Goal: Transaction & Acquisition: Subscribe to service/newsletter

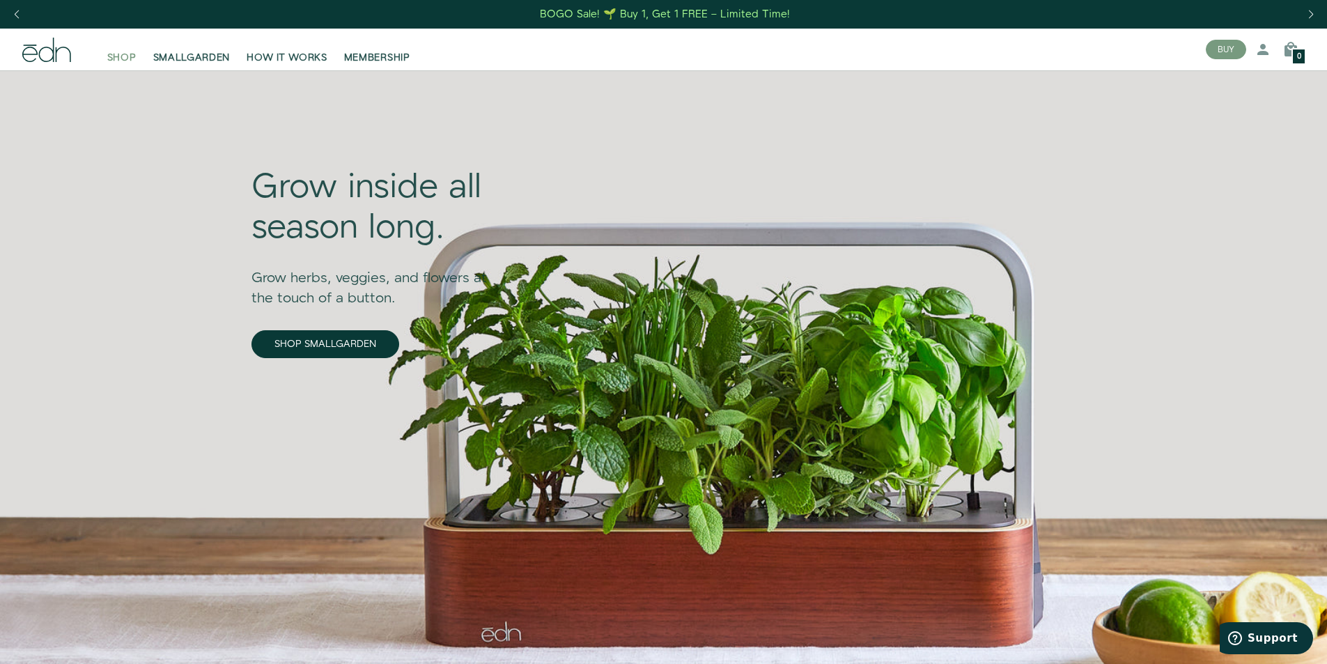
click at [117, 61] on span "SHOP" at bounding box center [121, 58] width 29 height 14
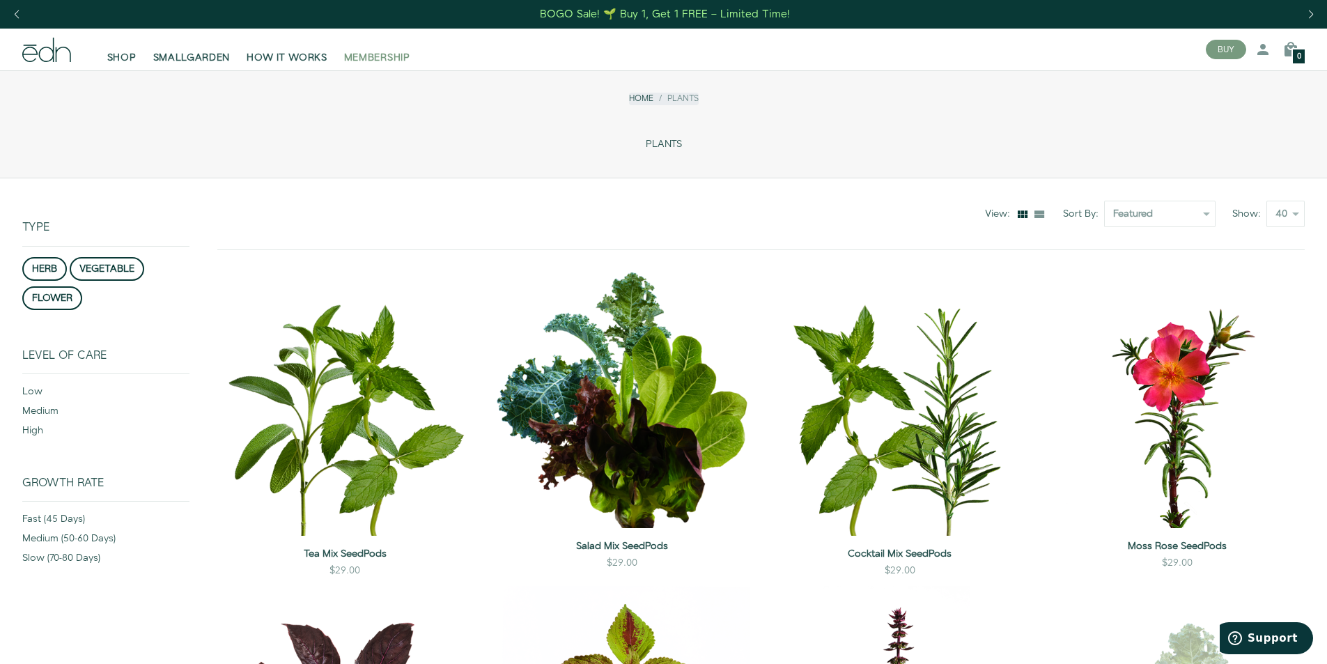
click at [347, 61] on span "MEMBERSHIP" at bounding box center [377, 58] width 66 height 14
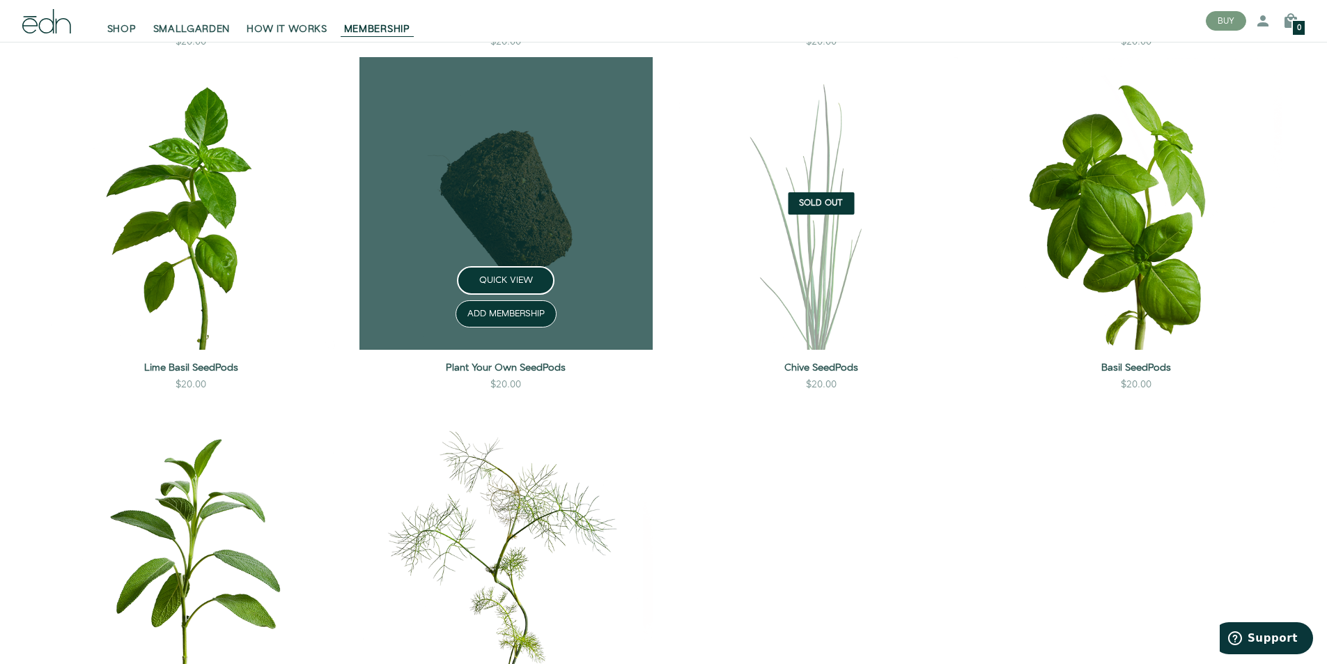
scroll to position [2632, 0]
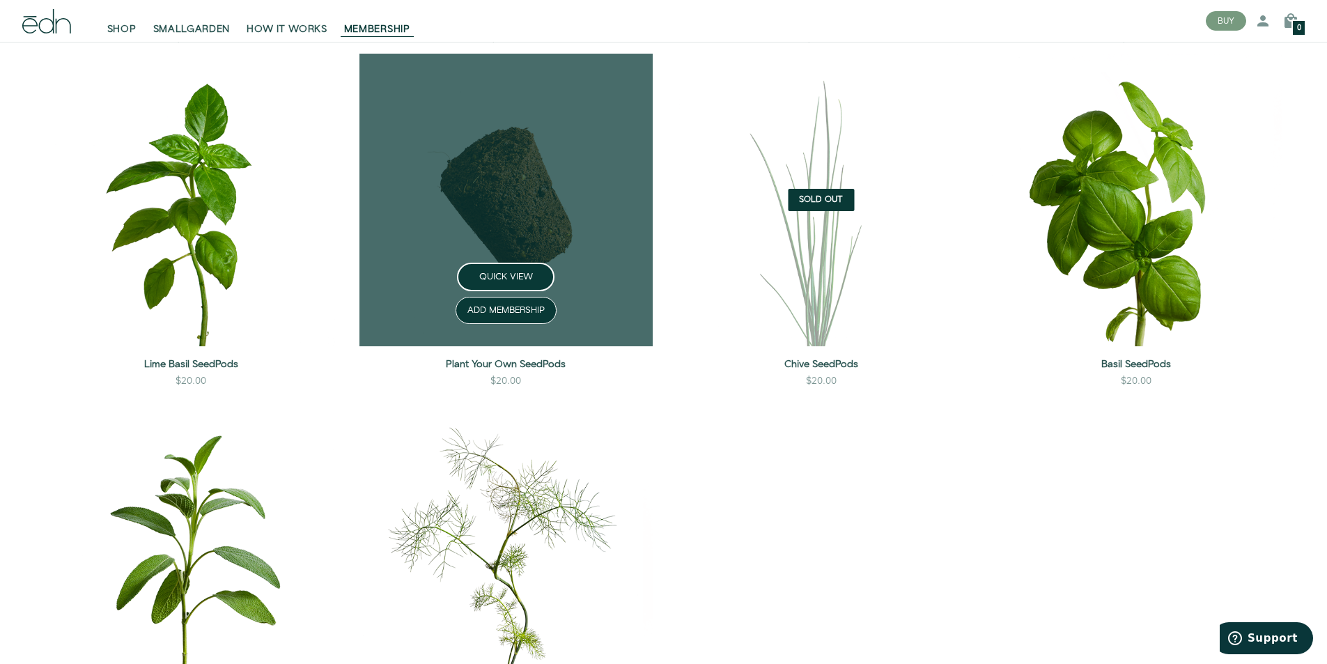
click at [539, 166] on link at bounding box center [506, 200] width 293 height 293
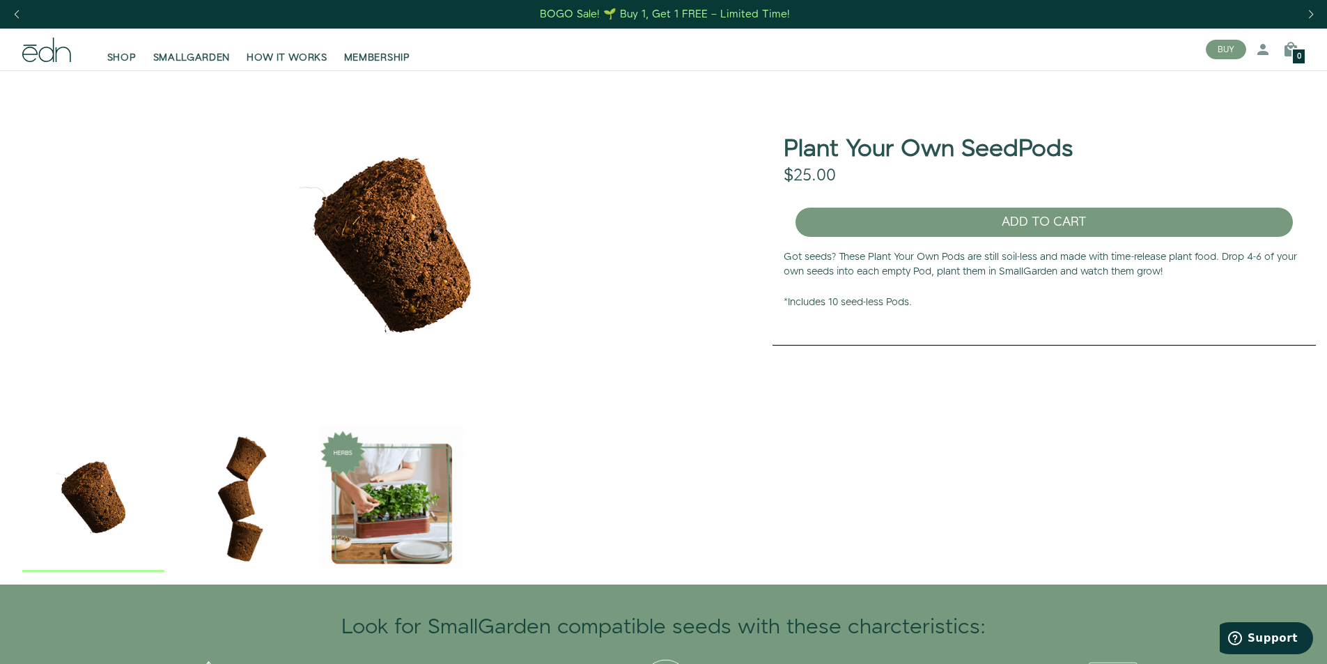
click at [254, 481] on img "2 / 3" at bounding box center [242, 497] width 142 height 142
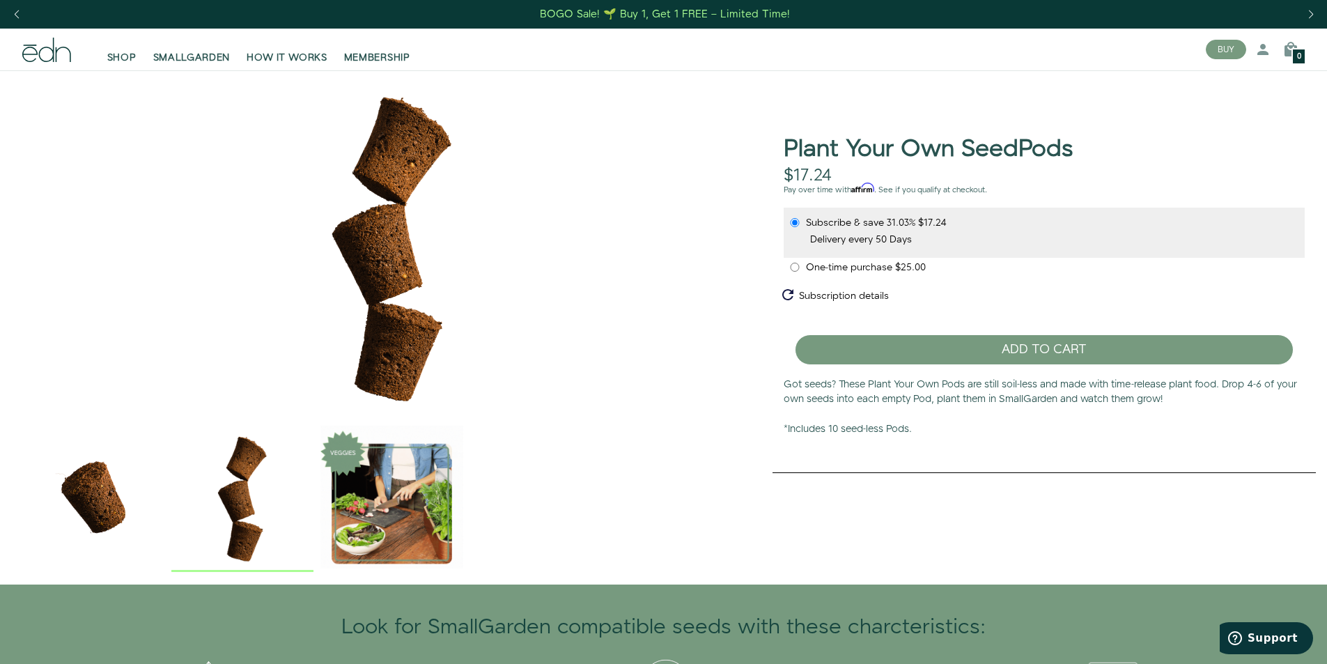
click at [384, 495] on img "3 / 3" at bounding box center [392, 497] width 142 height 142
